Goal: Book appointment/travel/reservation

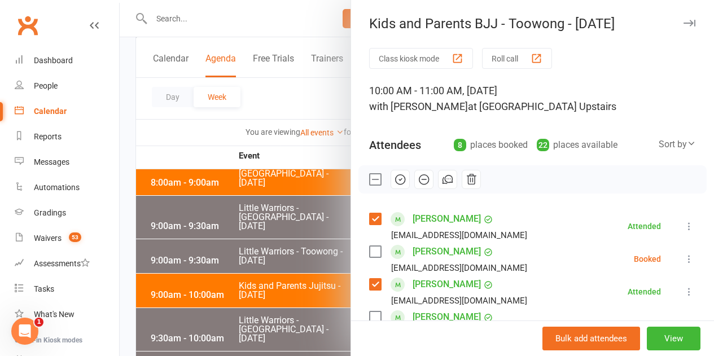
scroll to position [90, 0]
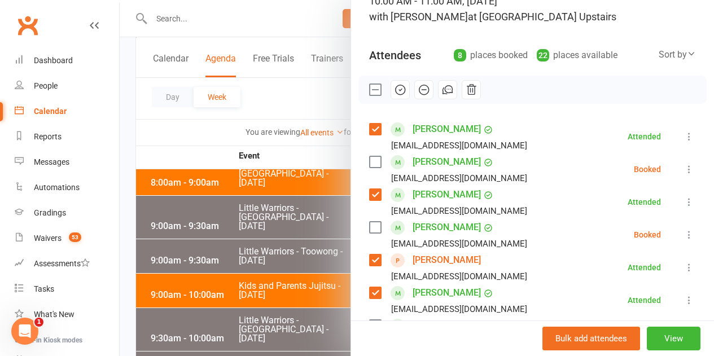
click at [296, 158] on div at bounding box center [417, 178] width 594 height 356
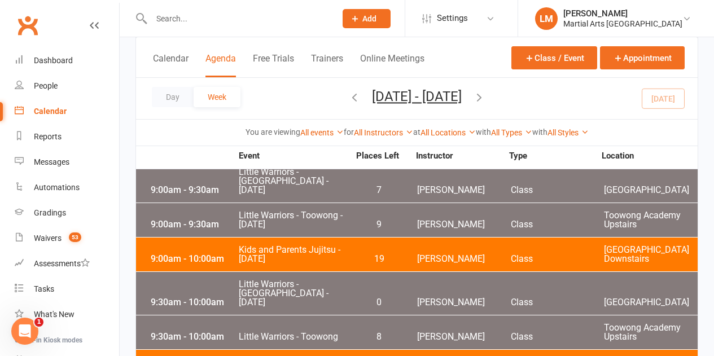
scroll to position [2821, 0]
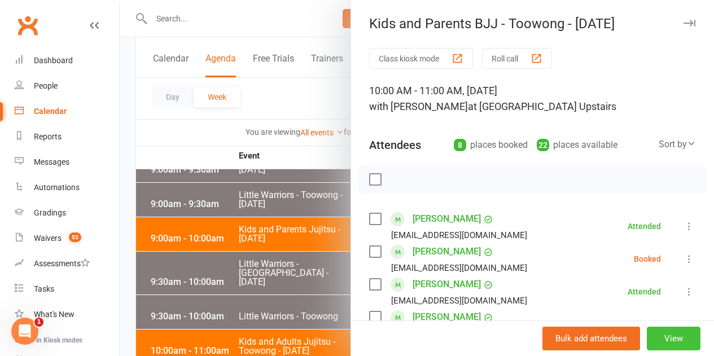
click at [673, 344] on button "View" at bounding box center [674, 339] width 54 height 24
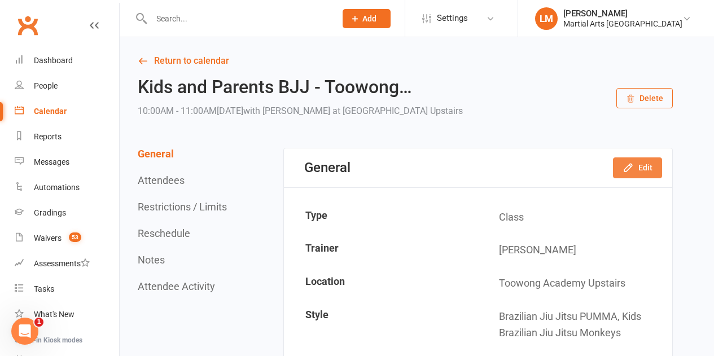
click at [640, 176] on button "Edit" at bounding box center [637, 167] width 49 height 20
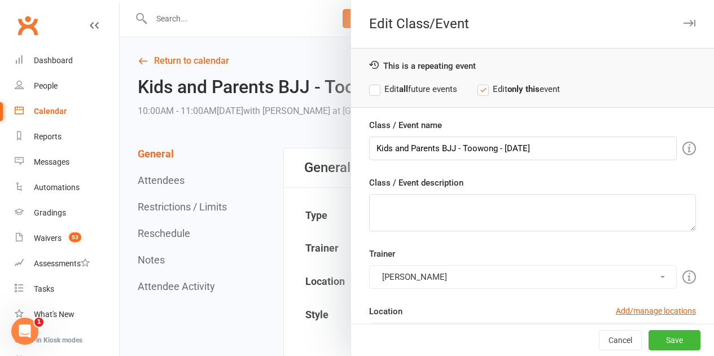
click at [480, 273] on button "[PERSON_NAME]" at bounding box center [523, 277] width 308 height 24
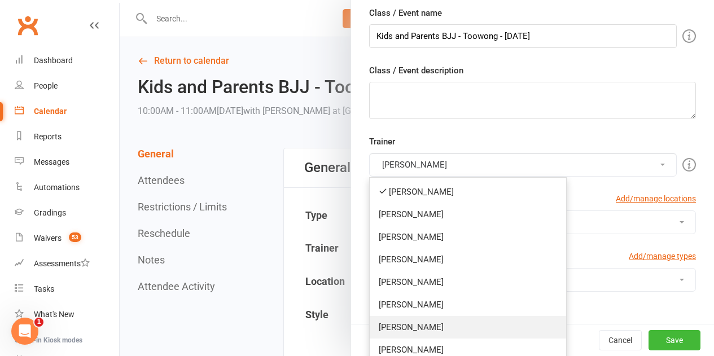
scroll to position [113, 0]
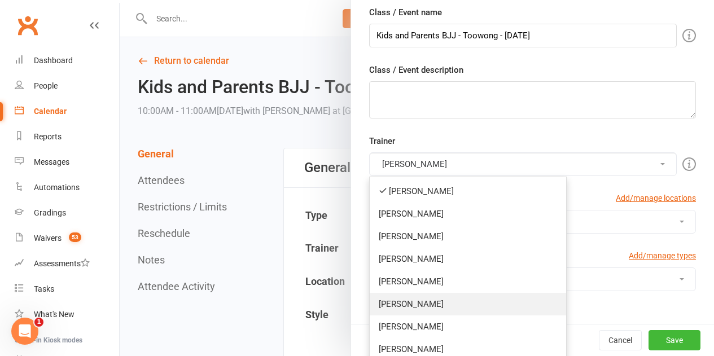
click at [434, 306] on link "[PERSON_NAME]" at bounding box center [468, 304] width 196 height 23
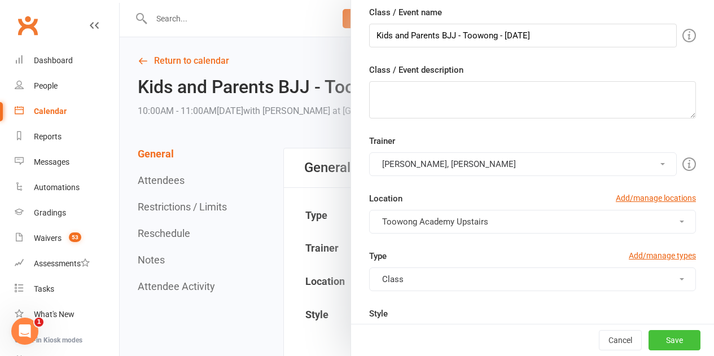
click at [649, 342] on button "Save" at bounding box center [674, 340] width 52 height 20
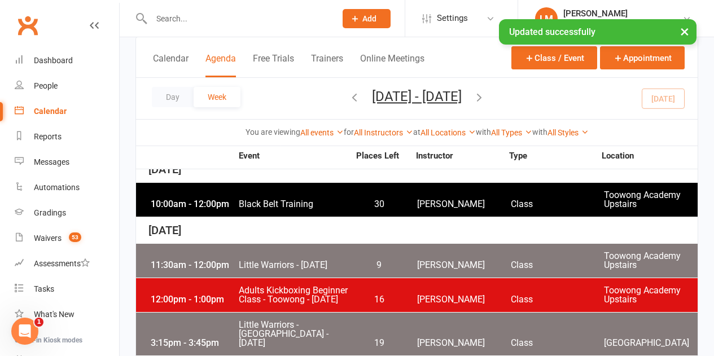
scroll to position [56, 0]
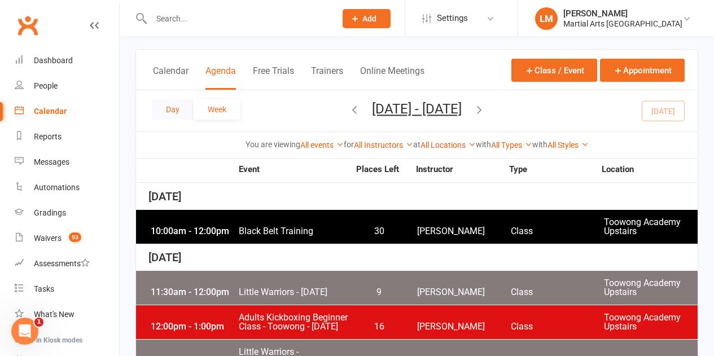
click at [183, 111] on button "Day" at bounding box center [173, 109] width 42 height 20
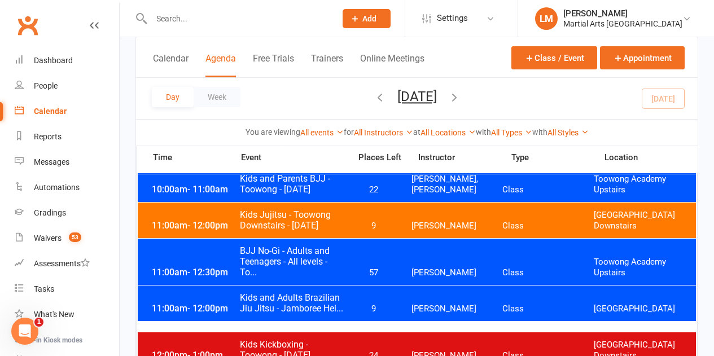
scroll to position [621, 0]
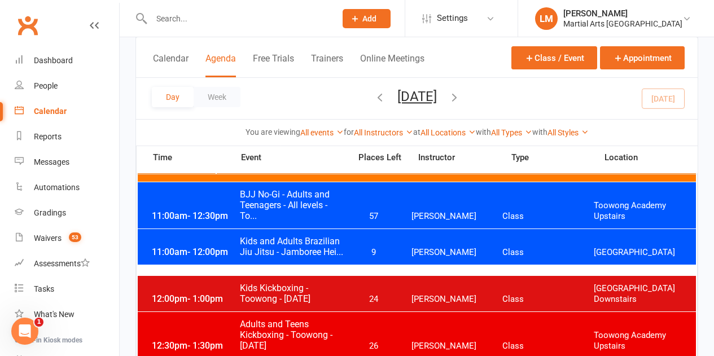
click at [335, 209] on span "BJJ No-Gi - Adults and Teenagers - All levels - To..." at bounding box center [291, 205] width 104 height 32
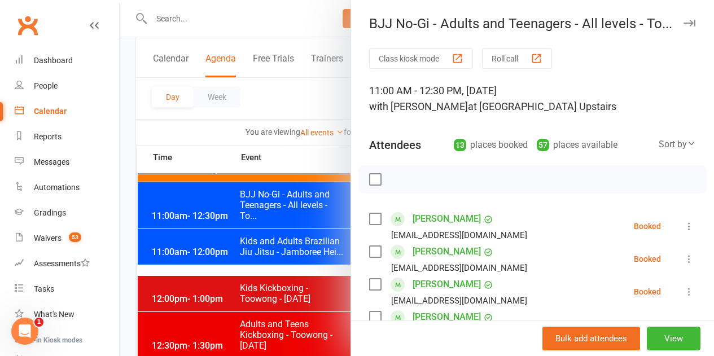
click at [369, 178] on label at bounding box center [374, 179] width 11 height 11
click at [394, 181] on icon "button" at bounding box center [400, 179] width 12 height 12
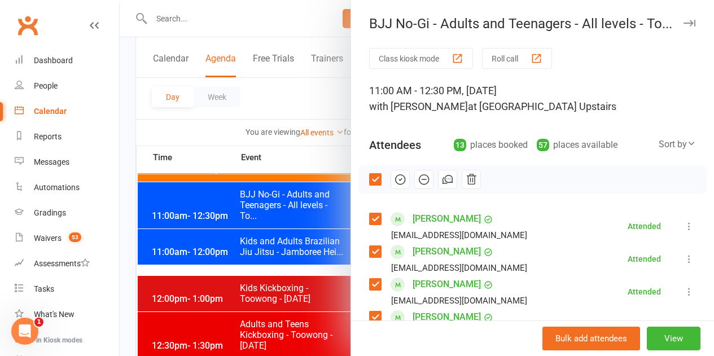
click at [372, 179] on label at bounding box center [374, 179] width 11 height 11
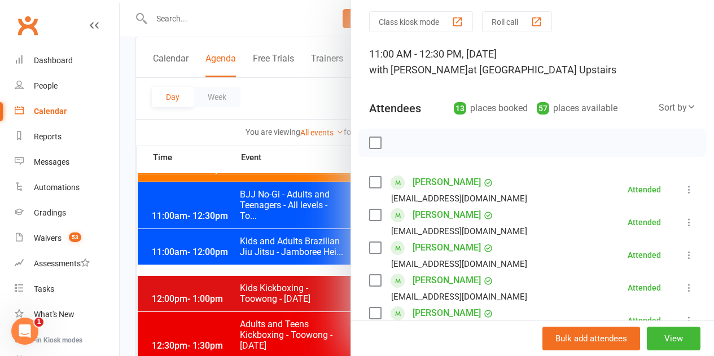
scroll to position [56, 0]
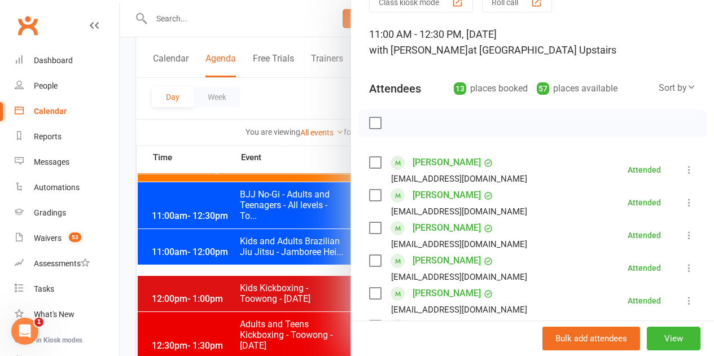
click at [372, 231] on label at bounding box center [374, 227] width 11 height 11
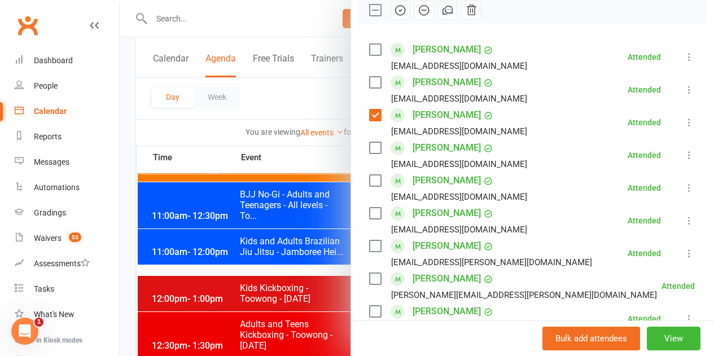
scroll to position [226, 0]
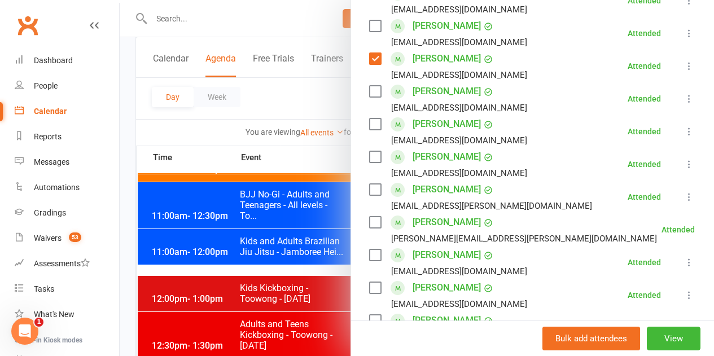
click at [369, 256] on label at bounding box center [374, 254] width 11 height 11
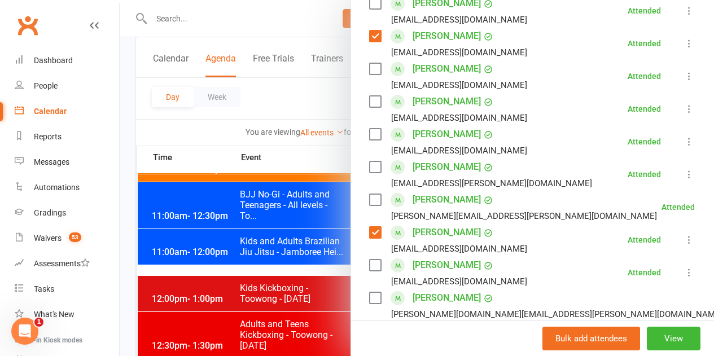
scroll to position [282, 0]
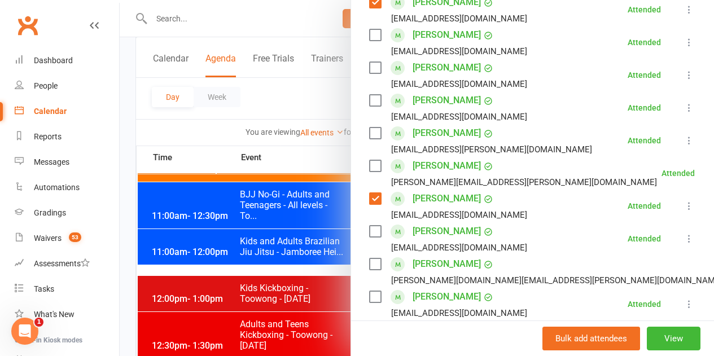
click at [369, 263] on label at bounding box center [374, 263] width 11 height 11
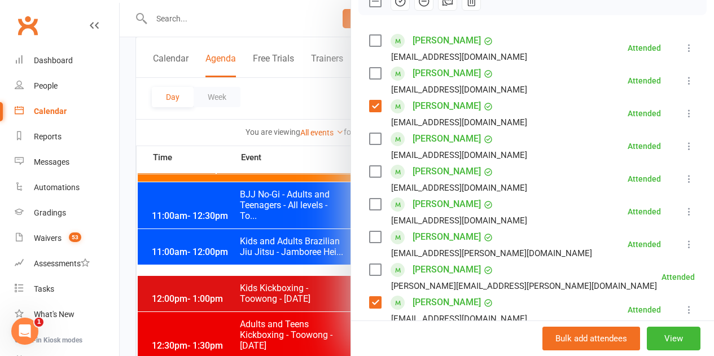
scroll to position [169, 0]
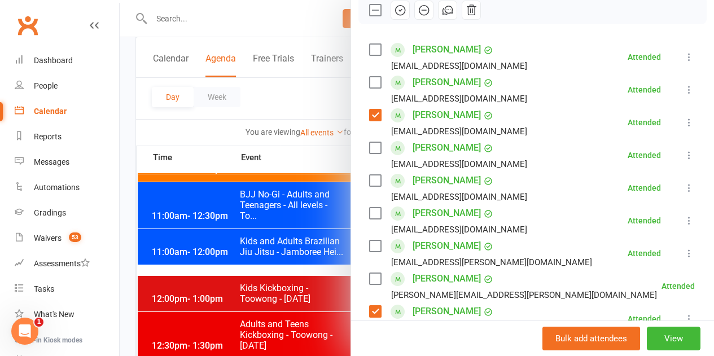
click at [418, 10] on icon "button" at bounding box center [424, 10] width 12 height 12
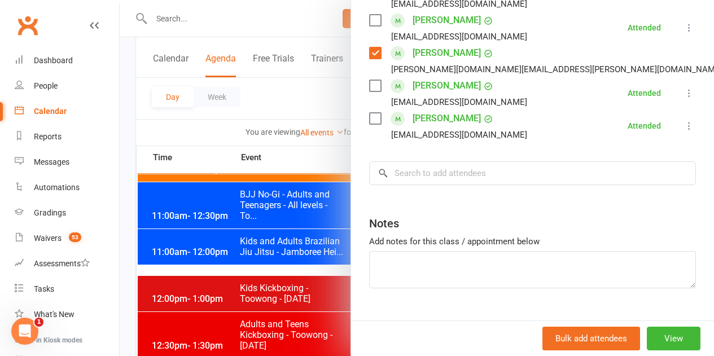
scroll to position [508, 0]
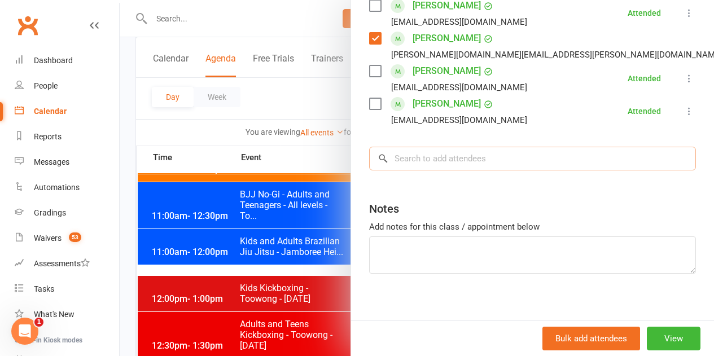
click at [446, 159] on input "search" at bounding box center [532, 159] width 327 height 24
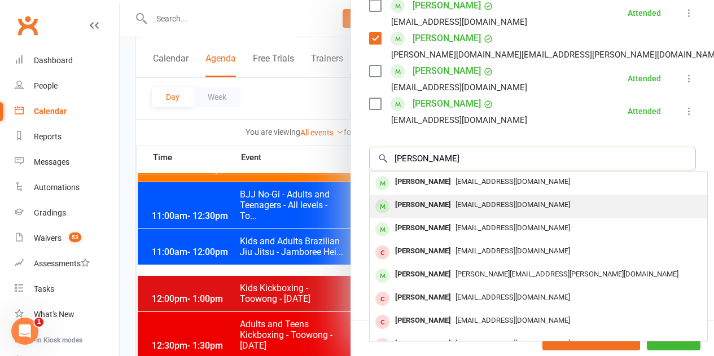
type input "[PERSON_NAME]"
click at [432, 210] on div "[PERSON_NAME]" at bounding box center [422, 205] width 65 height 16
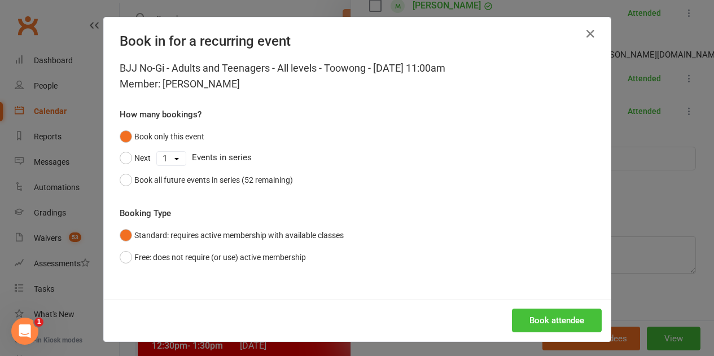
click at [569, 323] on button "Book attendee" at bounding box center [557, 321] width 90 height 24
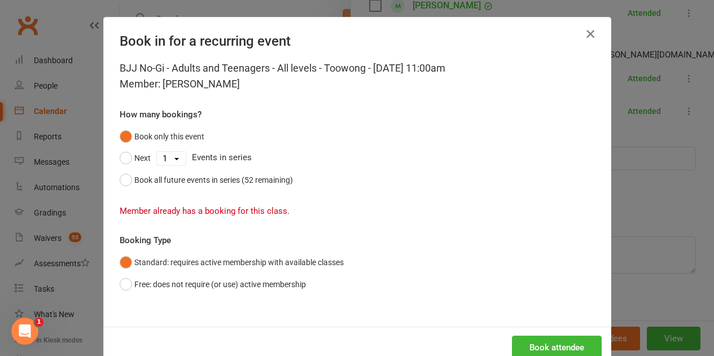
click at [590, 35] on icon "button" at bounding box center [590, 34] width 14 height 14
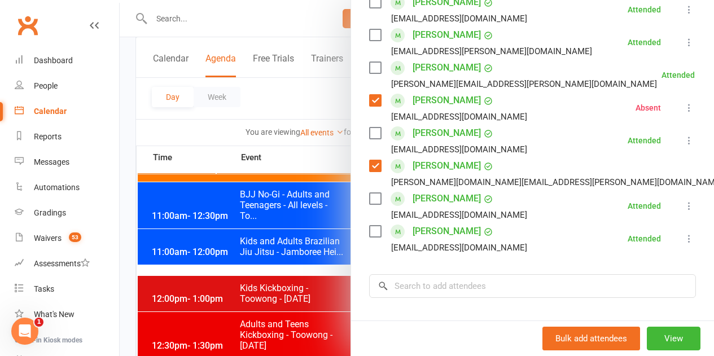
scroll to position [395, 0]
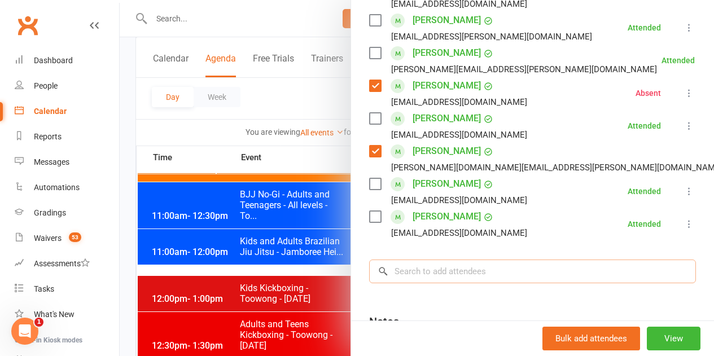
click at [511, 276] on input "search" at bounding box center [532, 272] width 327 height 24
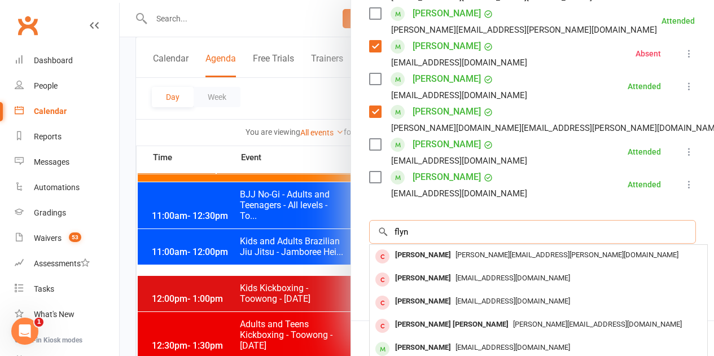
scroll to position [451, 0]
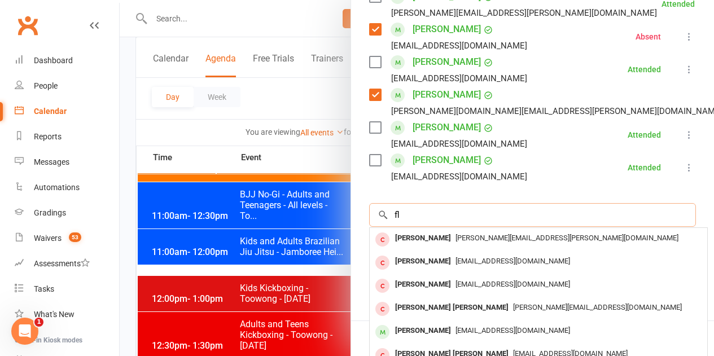
type input "f"
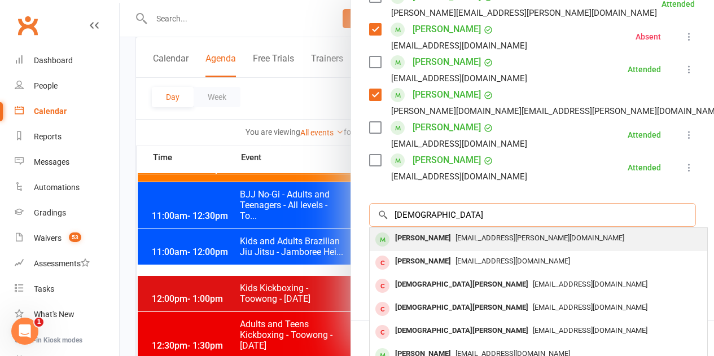
type input "[DEMOGRAPHIC_DATA]"
click at [429, 232] on div "[PERSON_NAME]" at bounding box center [422, 238] width 65 height 16
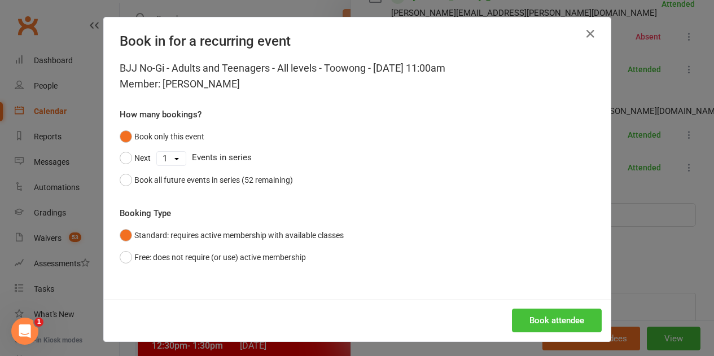
click at [565, 323] on button "Book attendee" at bounding box center [557, 321] width 90 height 24
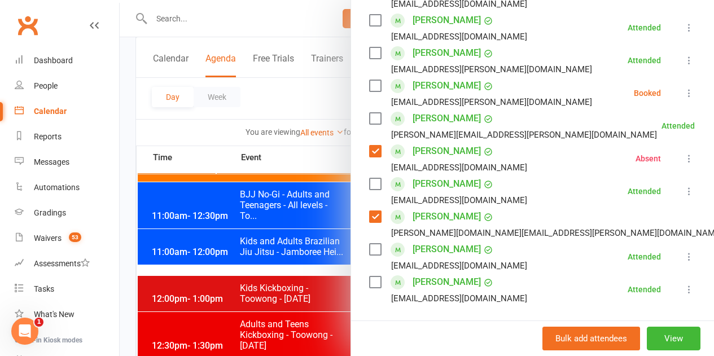
scroll to position [428, 0]
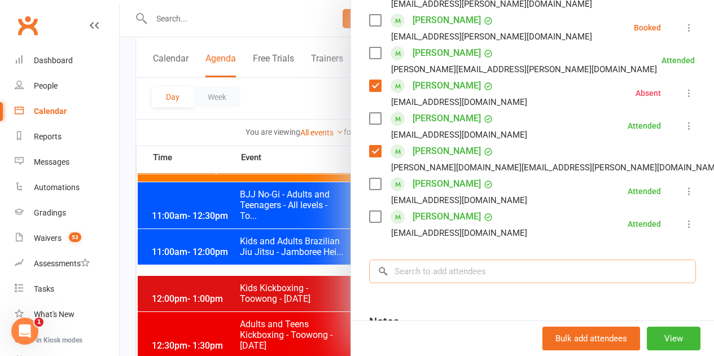
click at [474, 265] on input "search" at bounding box center [532, 272] width 327 height 24
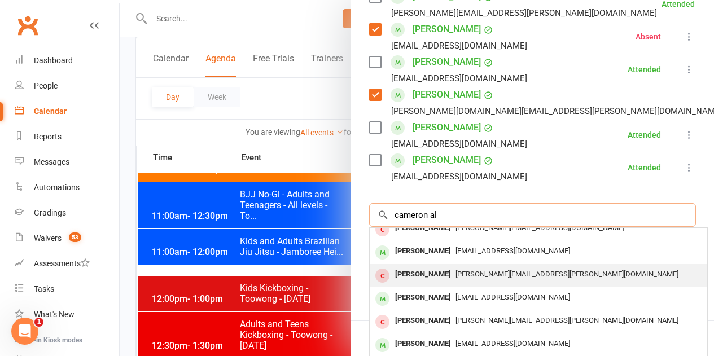
scroll to position [62, 0]
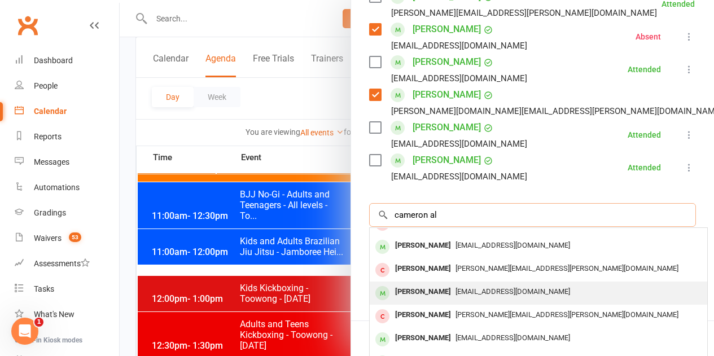
type input "cameron al"
click at [433, 292] on div "[PERSON_NAME]" at bounding box center [422, 292] width 65 height 16
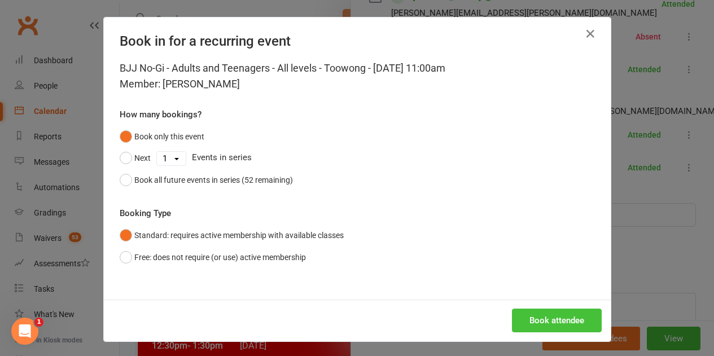
click at [534, 320] on button "Book attendee" at bounding box center [557, 321] width 90 height 24
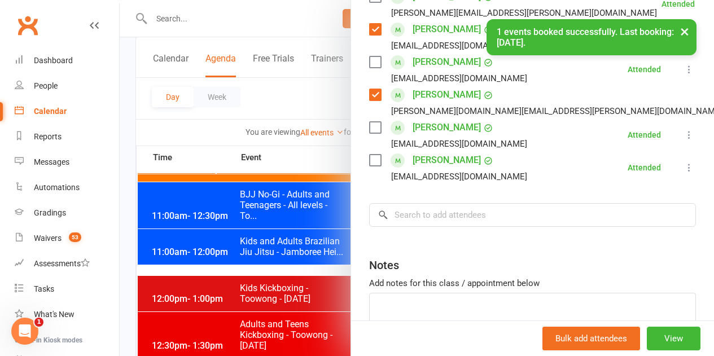
scroll to position [517, 0]
click at [493, 214] on input "search" at bounding box center [532, 215] width 327 height 24
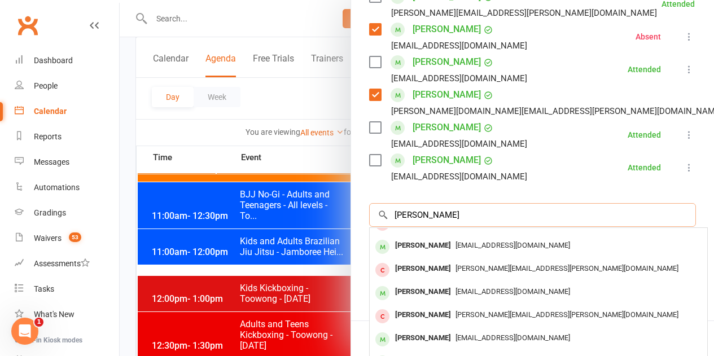
scroll to position [0, 0]
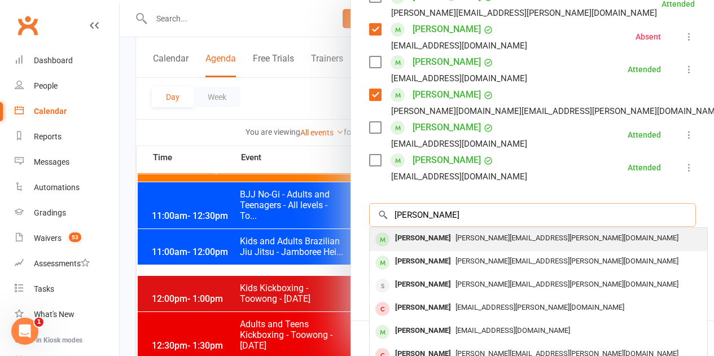
type input "[PERSON_NAME]"
click at [421, 242] on div "[PERSON_NAME]" at bounding box center [422, 238] width 65 height 16
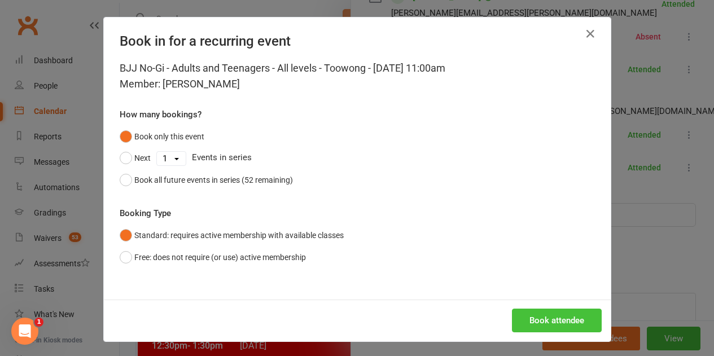
click at [535, 318] on button "Book attendee" at bounding box center [557, 321] width 90 height 24
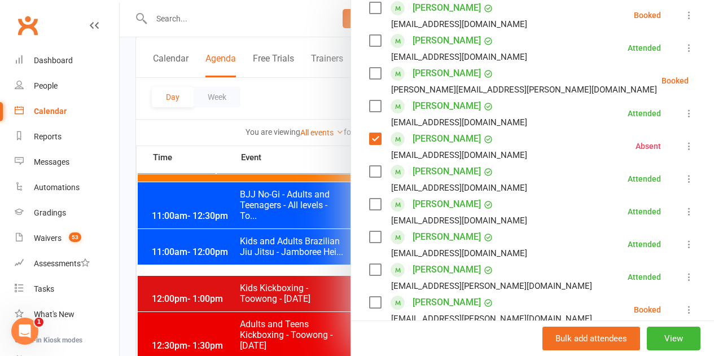
scroll to position [155, 0]
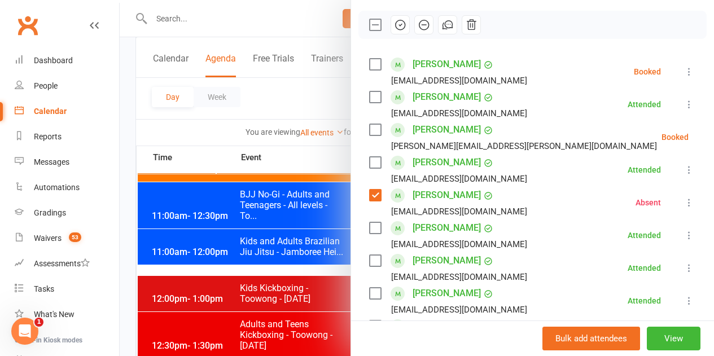
click at [369, 64] on label at bounding box center [374, 64] width 11 height 11
click at [371, 95] on label at bounding box center [374, 96] width 11 height 11
click at [373, 129] on div "[PERSON_NAME] [PERSON_NAME][EMAIL_ADDRESS][PERSON_NAME][DOMAIN_NAME]" at bounding box center [515, 137] width 292 height 33
click at [371, 131] on label at bounding box center [374, 129] width 11 height 11
click at [370, 163] on label at bounding box center [374, 162] width 11 height 11
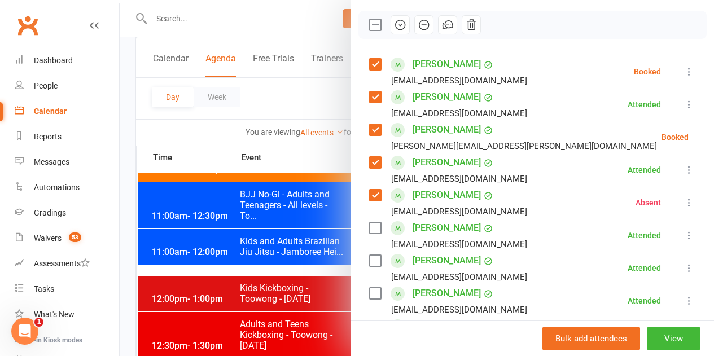
click at [369, 199] on label at bounding box center [374, 195] width 11 height 11
click at [371, 227] on label at bounding box center [374, 227] width 11 height 11
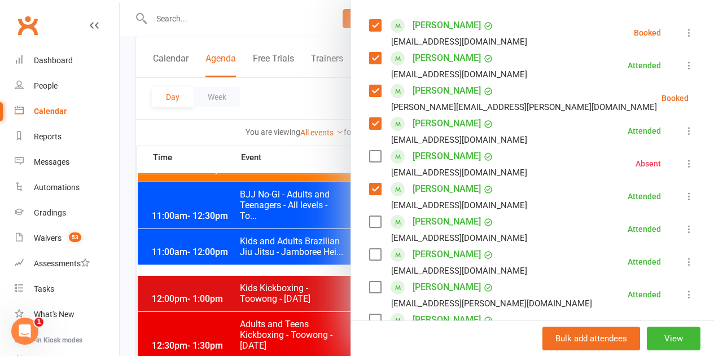
scroll to position [211, 0]
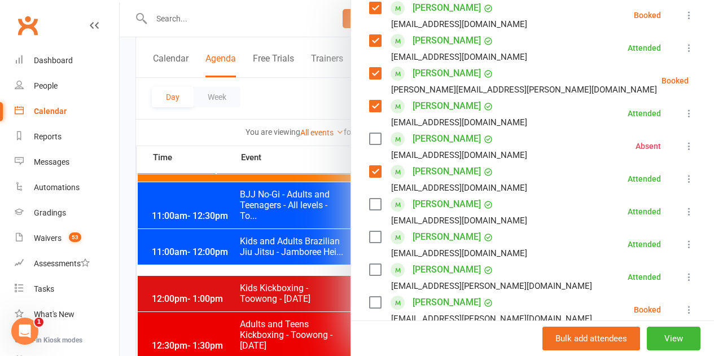
click at [369, 241] on label at bounding box center [374, 236] width 11 height 11
click at [369, 273] on label at bounding box center [374, 269] width 11 height 11
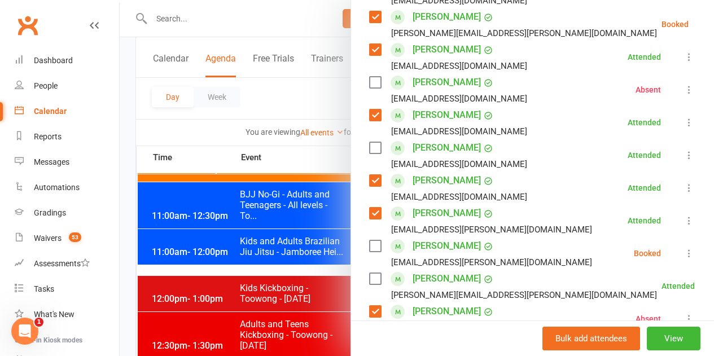
click at [369, 247] on label at bounding box center [374, 245] width 11 height 11
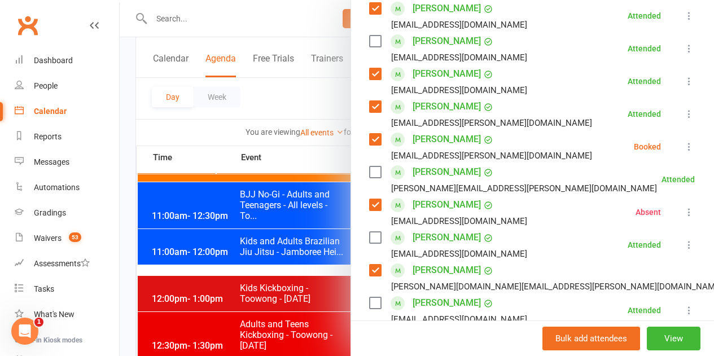
scroll to position [380, 0]
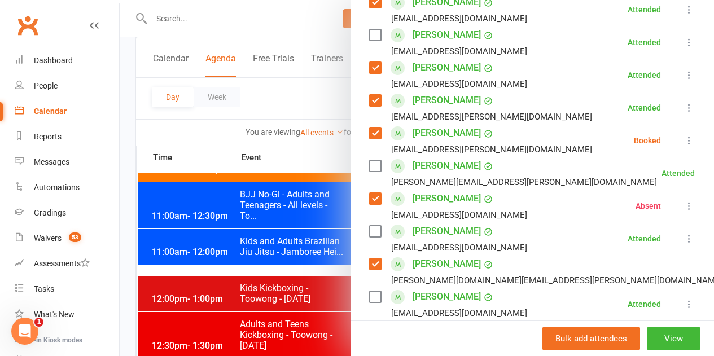
click at [369, 166] on label at bounding box center [374, 165] width 11 height 11
click at [369, 201] on label at bounding box center [374, 198] width 11 height 11
click at [369, 236] on label at bounding box center [374, 231] width 11 height 11
click at [369, 264] on label at bounding box center [374, 263] width 11 height 11
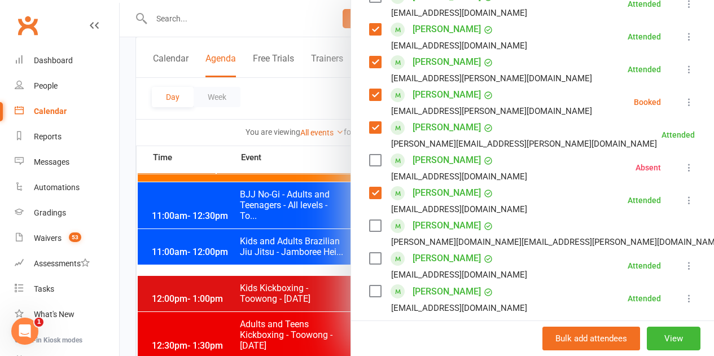
scroll to position [437, 0]
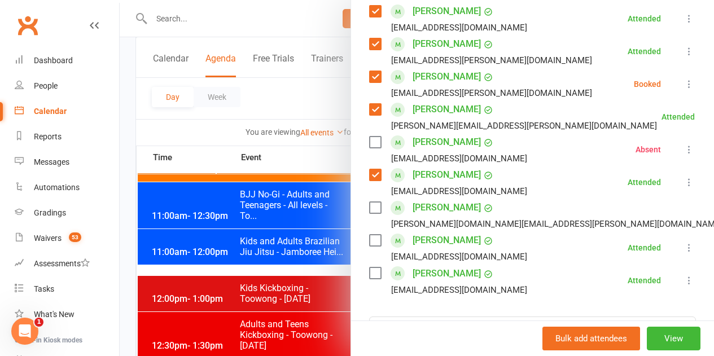
click at [369, 237] on label at bounding box center [374, 240] width 11 height 11
click at [369, 278] on label at bounding box center [374, 272] width 11 height 11
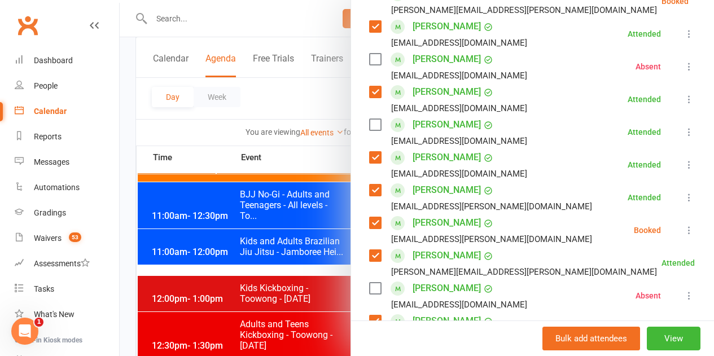
scroll to position [98, 0]
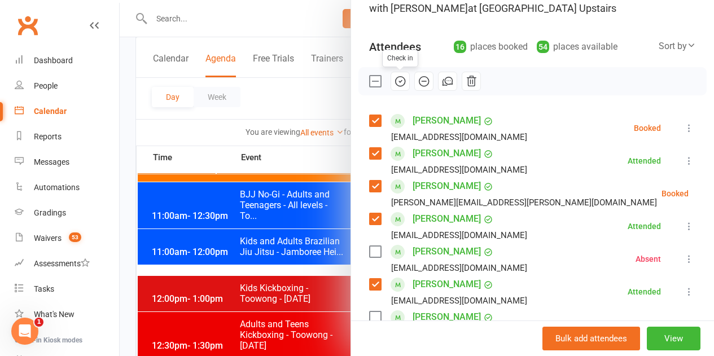
click at [394, 83] on icon "button" at bounding box center [400, 81] width 12 height 12
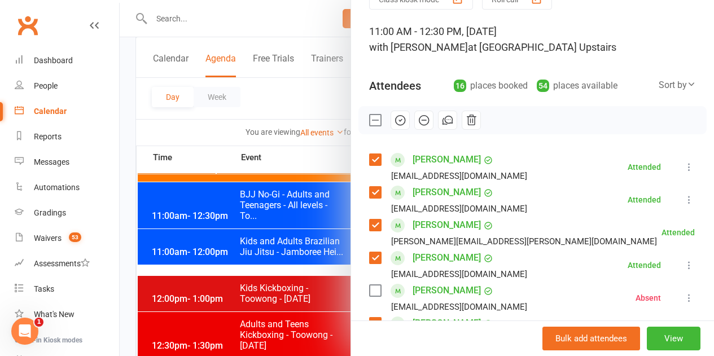
scroll to position [42, 0]
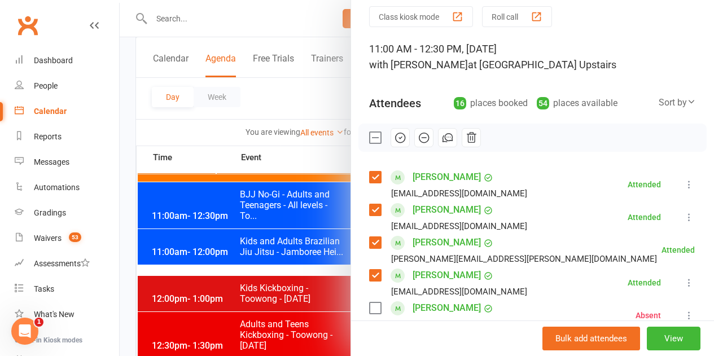
click at [541, 140] on div at bounding box center [532, 138] width 348 height 28
click at [334, 158] on div at bounding box center [417, 178] width 594 height 356
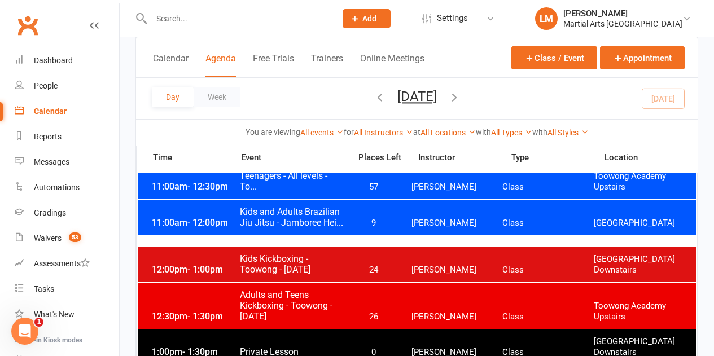
scroll to position [677, 0]
